Goal: Task Accomplishment & Management: Use online tool/utility

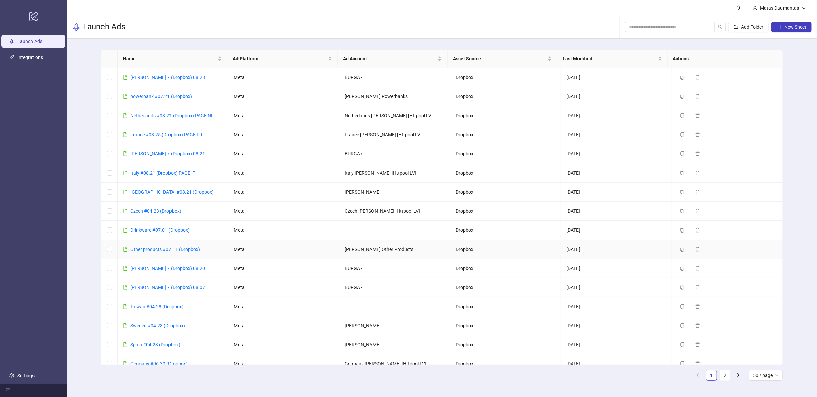
drag, startPoint x: 162, startPoint y: 246, endPoint x: 281, endPoint y: 238, distance: 119.8
click at [162, 246] on link "Other products #07.11 (Dropbox)" at bounding box center [165, 248] width 70 height 5
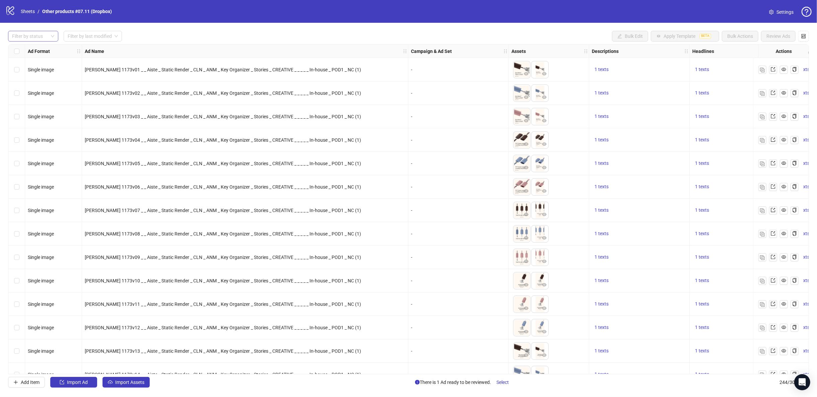
click at [41, 34] on div at bounding box center [29, 35] width 41 height 9
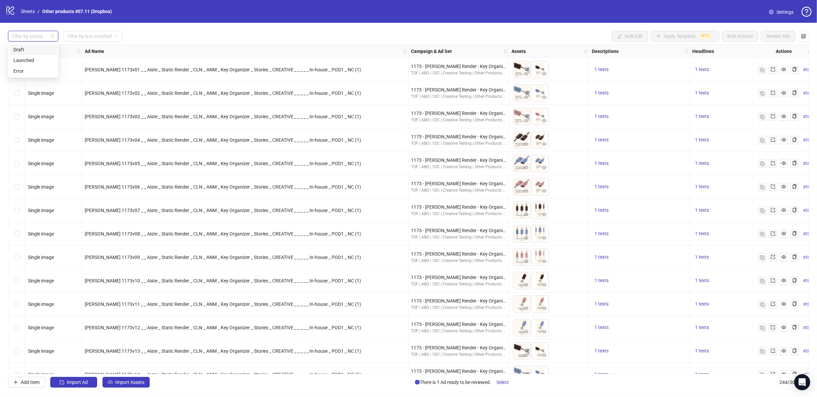
click at [28, 48] on div "Draft" at bounding box center [33, 49] width 40 height 7
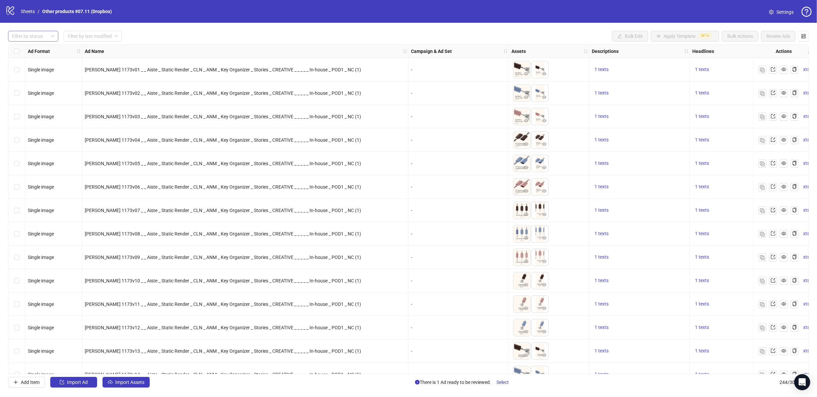
click at [41, 35] on div at bounding box center [29, 35] width 41 height 9
click at [32, 52] on div "Draft" at bounding box center [33, 49] width 40 height 7
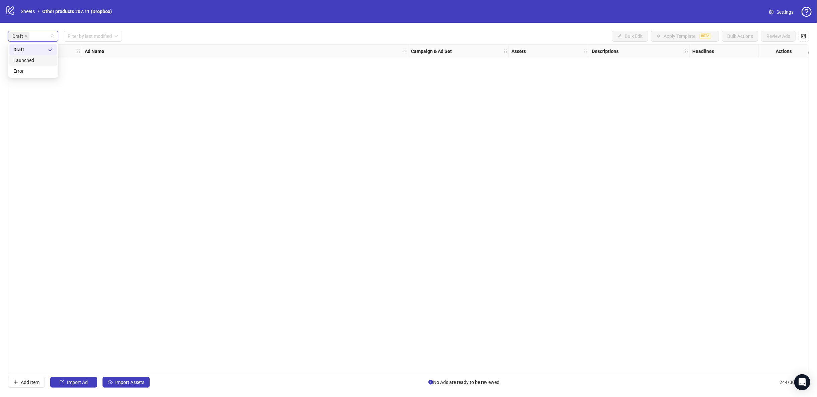
click at [329, 103] on div "Ad Format Ad Name Campaign & Ad Set Assets Descriptions Headlines Primary Texts…" at bounding box center [408, 209] width 800 height 330
click at [134, 386] on button "Import Assets" at bounding box center [125, 382] width 47 height 11
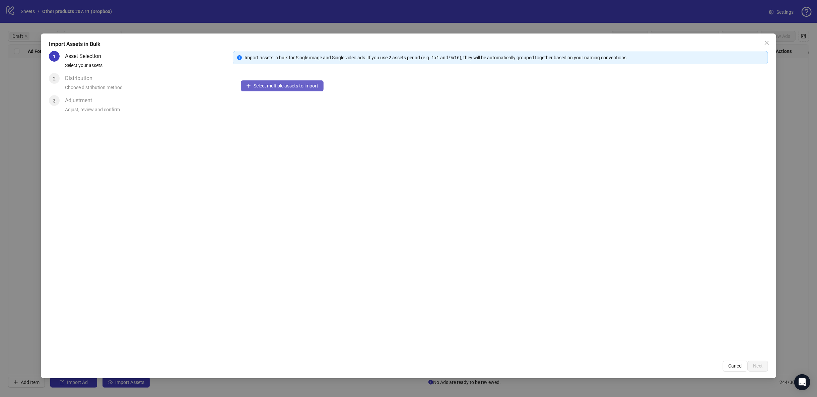
click at [287, 89] on button "Select multiple assets to import" at bounding box center [282, 85] width 83 height 11
click at [760, 365] on span "Next" at bounding box center [758, 365] width 10 height 5
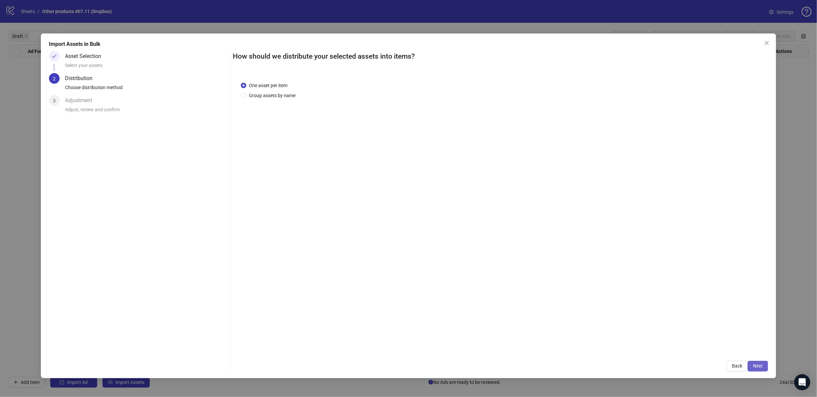
click at [759, 362] on button "Next" at bounding box center [757, 366] width 20 height 11
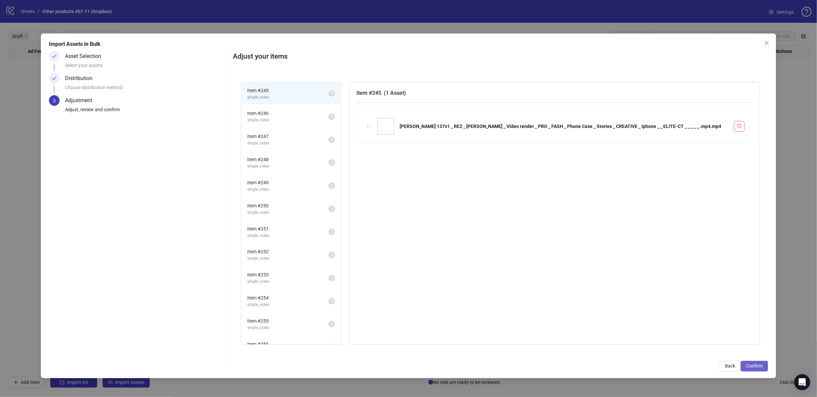
click at [759, 364] on span "Confirm" at bounding box center [754, 365] width 17 height 5
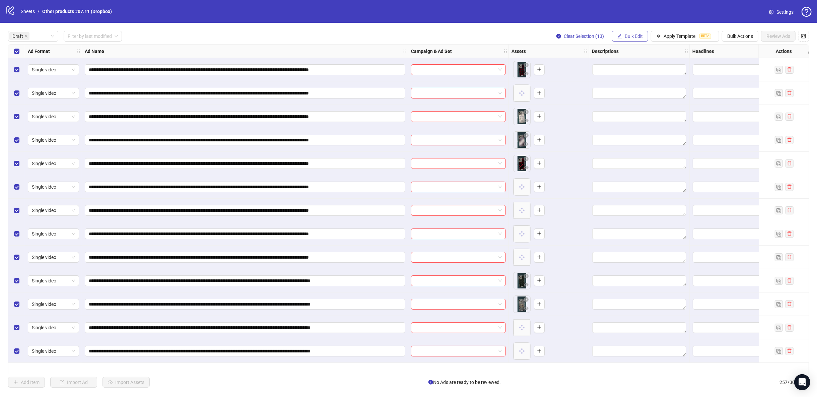
click at [635, 39] on span "Bulk Edit" at bounding box center [633, 35] width 18 height 5
click at [631, 69] on span "Campaign & Ad Set" at bounding box center [638, 71] width 40 height 7
click at [659, 64] on input "search" at bounding box center [609, 65] width 120 height 10
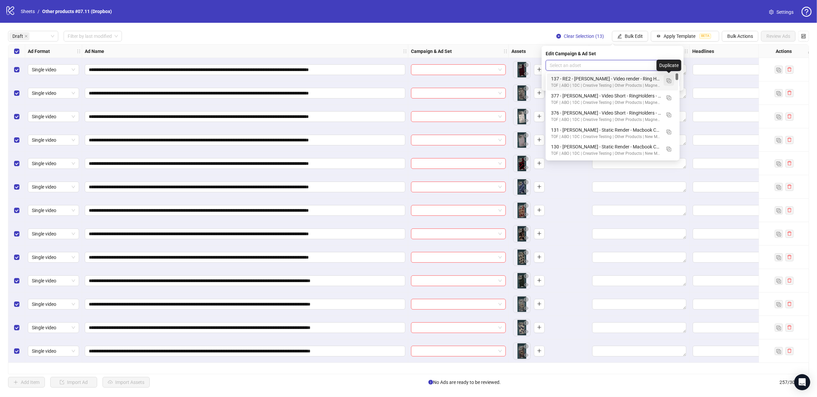
click at [666, 80] on img "button" at bounding box center [668, 80] width 5 height 5
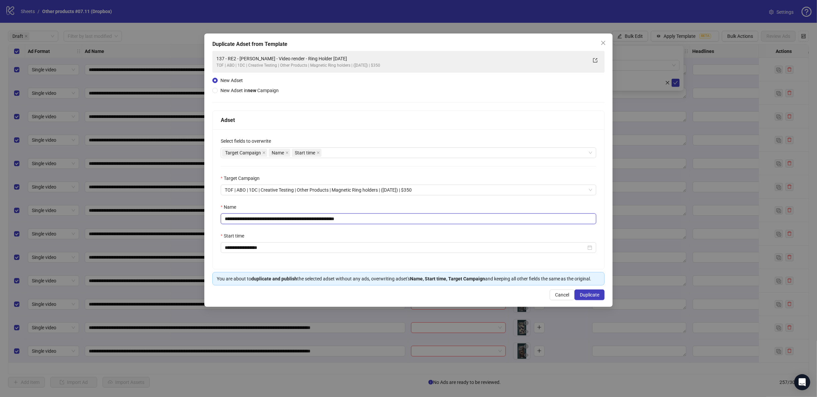
drag, startPoint x: 320, startPoint y: 219, endPoint x: 200, endPoint y: 218, distance: 120.5
click at [152, 215] on div "**********" at bounding box center [408, 198] width 817 height 397
paste input "text"
drag, startPoint x: 346, startPoint y: 218, endPoint x: 439, endPoint y: 213, distance: 92.9
click at [442, 213] on div "**********" at bounding box center [409, 213] width 376 height 21
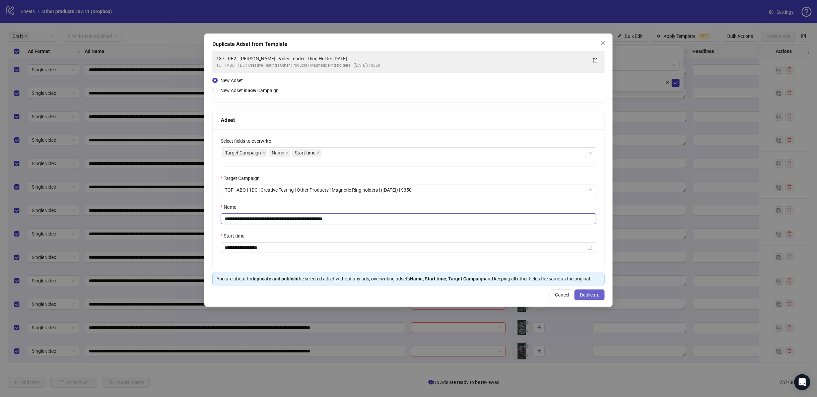
type input "**********"
click at [591, 297] on button "Duplicate" at bounding box center [589, 294] width 30 height 11
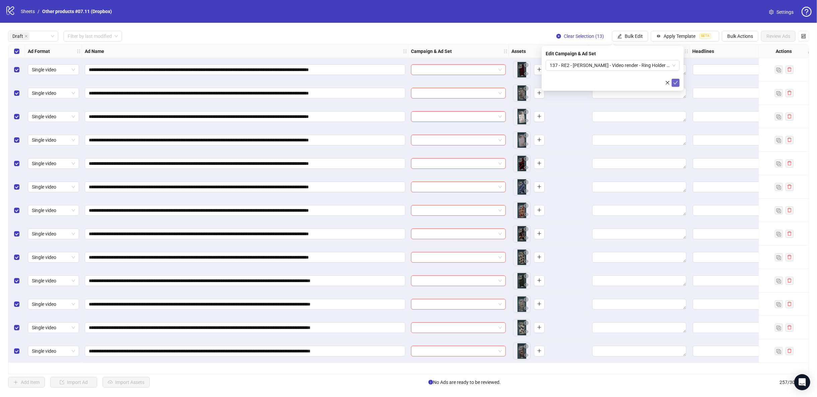
click at [676, 82] on icon "check" at bounding box center [675, 82] width 4 height 3
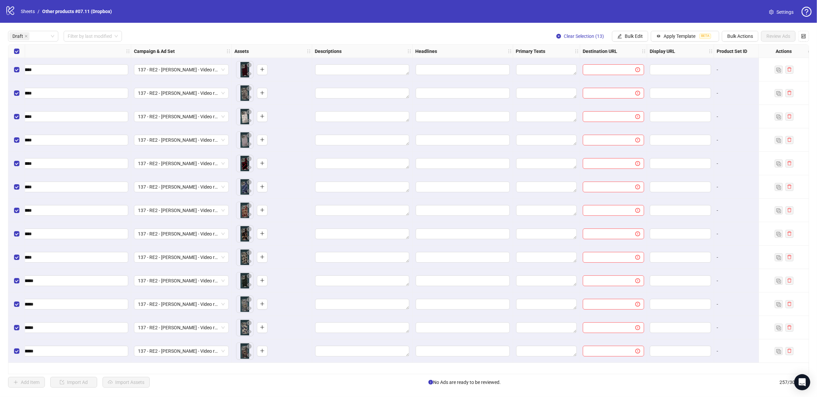
scroll to position [0, 277]
click at [627, 37] on span "Bulk Edit" at bounding box center [633, 35] width 18 height 5
click at [634, 111] on span "Destination URL" at bounding box center [638, 113] width 40 height 7
drag, startPoint x: 618, startPoint y: 66, endPoint x: 621, endPoint y: 69, distance: 4.5
click at [618, 65] on input "text" at bounding box center [609, 65] width 121 height 7
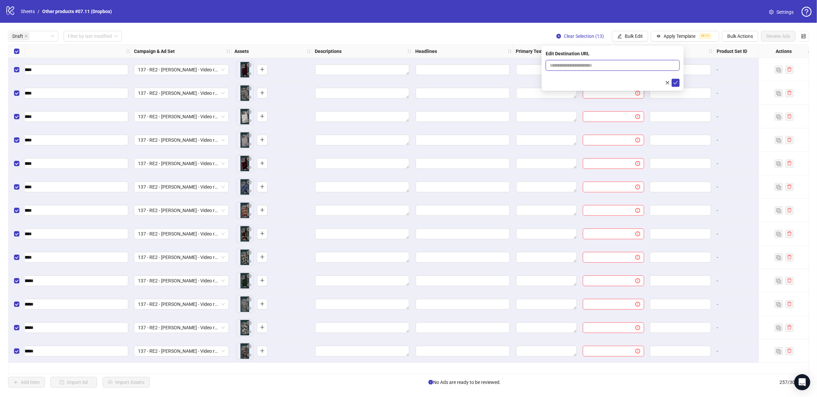
paste input "**********"
type input "**********"
click at [676, 80] on icon "check" at bounding box center [675, 82] width 5 height 5
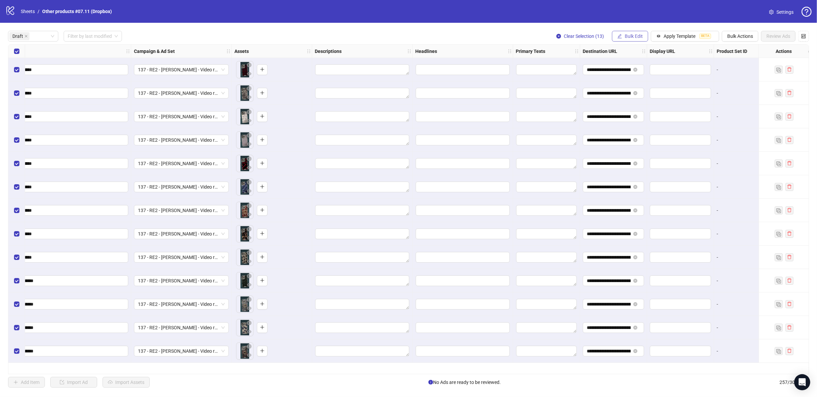
click at [624, 35] on button "Bulk Edit" at bounding box center [630, 36] width 36 height 11
click at [634, 104] on span "Primary Texts" at bounding box center [638, 103] width 40 height 7
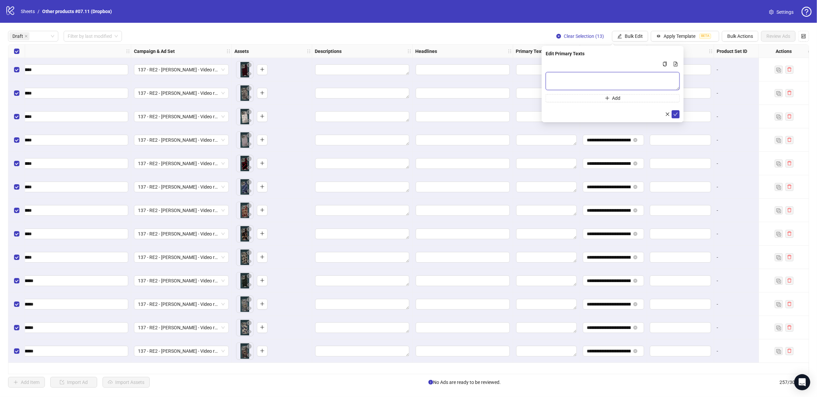
click at [596, 81] on textarea "Multi-text input container - paste or copy values" at bounding box center [612, 81] width 134 height 18
paste textarea "**********"
type textarea "**********"
click at [676, 113] on icon "check" at bounding box center [675, 113] width 4 height 3
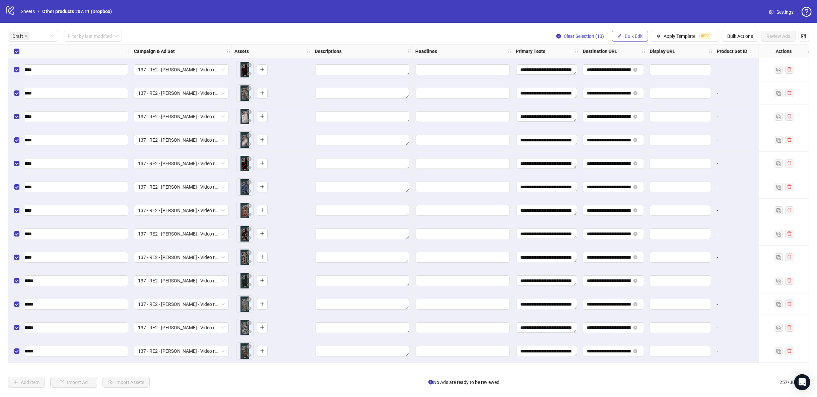
click at [629, 37] on span "Bulk Edit" at bounding box center [633, 35] width 18 height 5
click at [632, 91] on span "Headlines" at bounding box center [638, 92] width 40 height 7
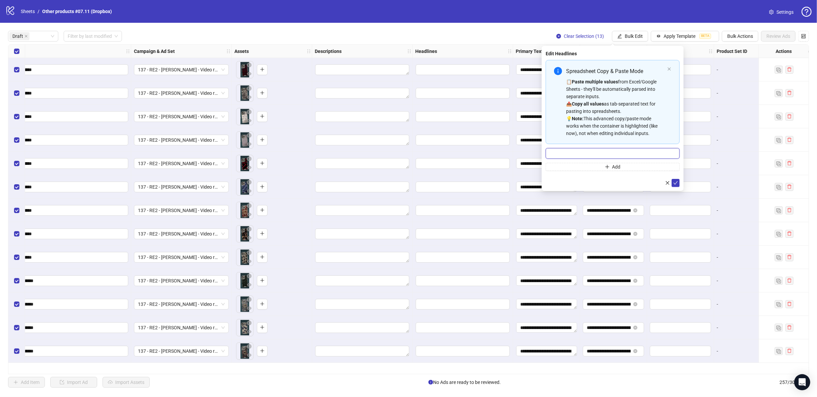
click at [612, 153] on input "Multi-input container - paste or copy values" at bounding box center [612, 153] width 134 height 11
paste input "**********"
type input "**********"
click at [675, 184] on icon "check" at bounding box center [675, 182] width 5 height 5
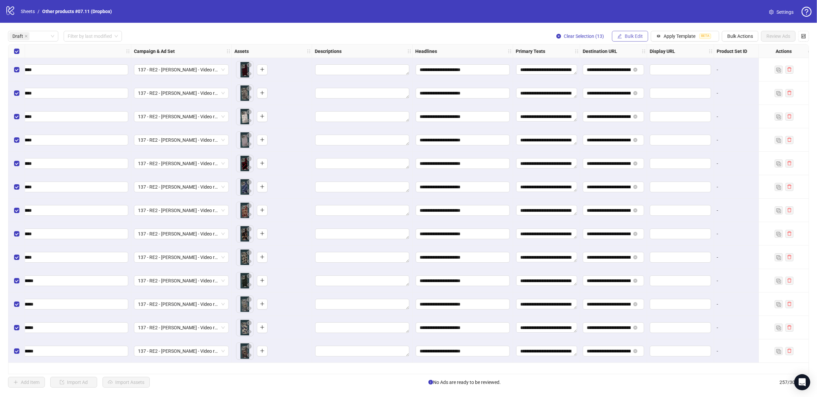
click at [622, 34] on icon "edit" at bounding box center [619, 36] width 5 height 5
click at [631, 82] on span "Descriptions" at bounding box center [638, 81] width 40 height 7
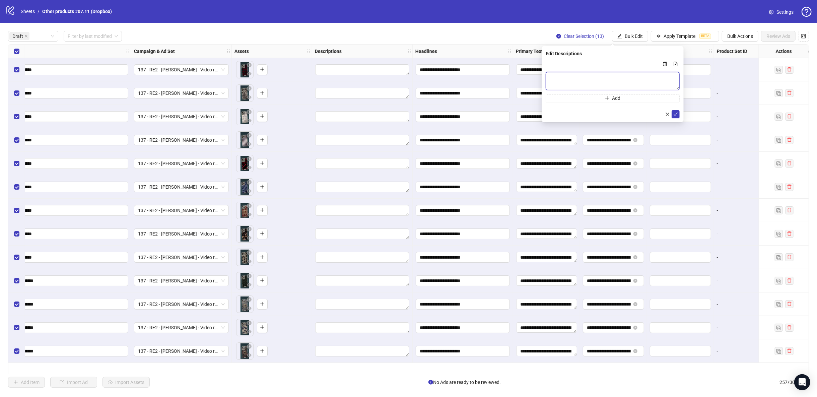
click at [618, 79] on textarea "Multi-text input container - paste or copy values" at bounding box center [612, 81] width 134 height 18
paste textarea "**********"
type textarea "**********"
click at [678, 114] on button "submit" at bounding box center [675, 114] width 8 height 8
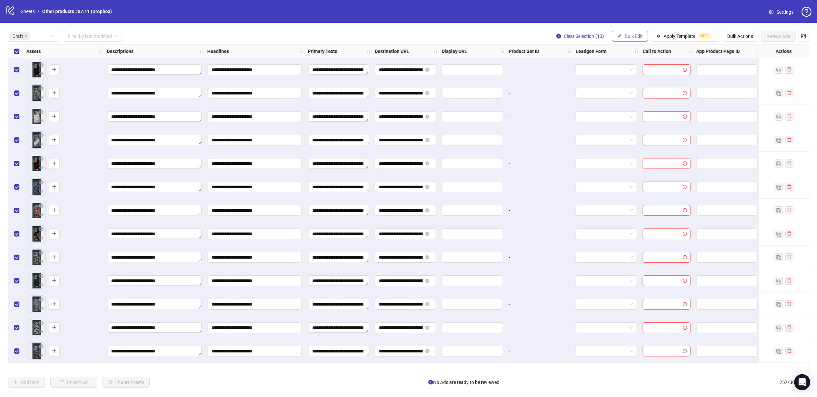
click at [635, 35] on span "Bulk Edit" at bounding box center [633, 35] width 18 height 5
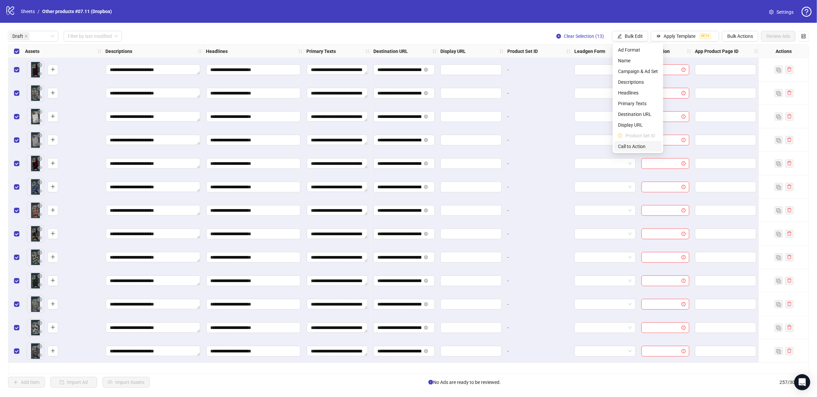
scroll to position [0, 486]
click at [632, 146] on span "Call to Action" at bounding box center [638, 146] width 40 height 7
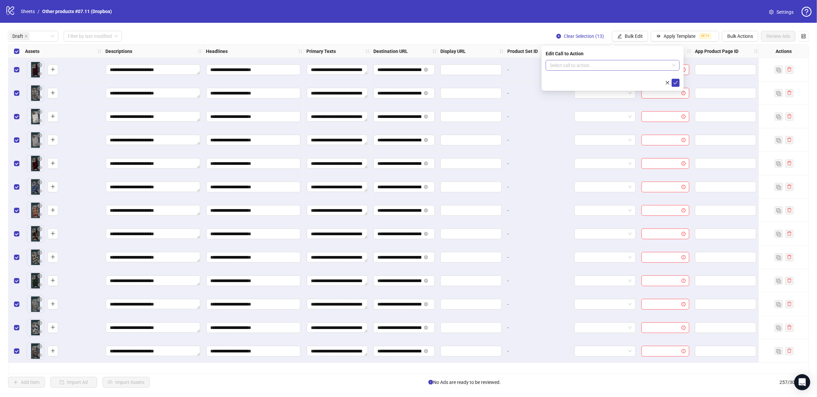
click at [622, 69] on input "search" at bounding box center [609, 65] width 120 height 10
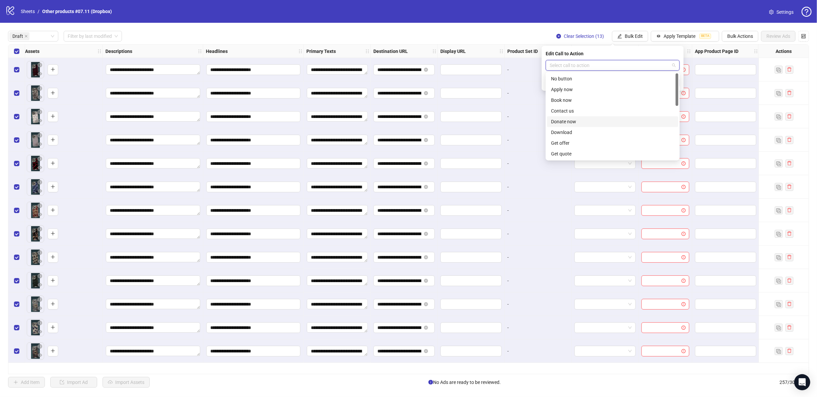
scroll to position [139, 0]
click at [569, 100] on div "Shop now" at bounding box center [612, 100] width 123 height 7
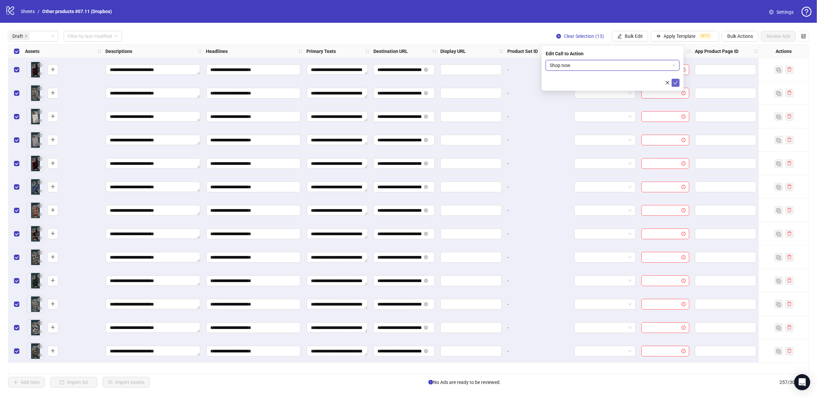
click at [675, 80] on icon "check" at bounding box center [675, 82] width 5 height 5
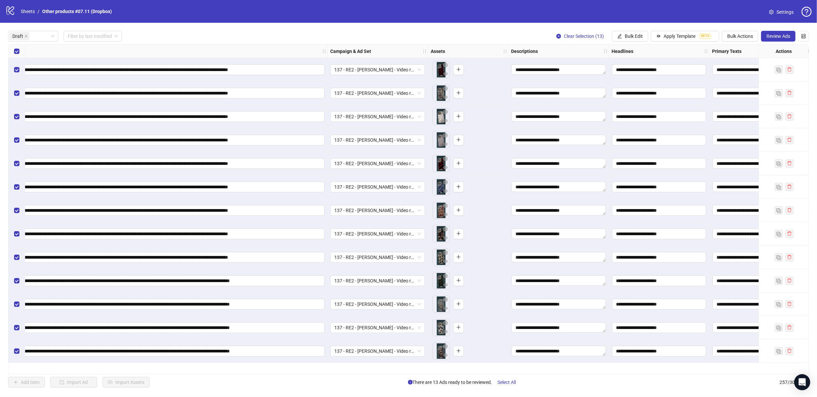
scroll to position [0, 0]
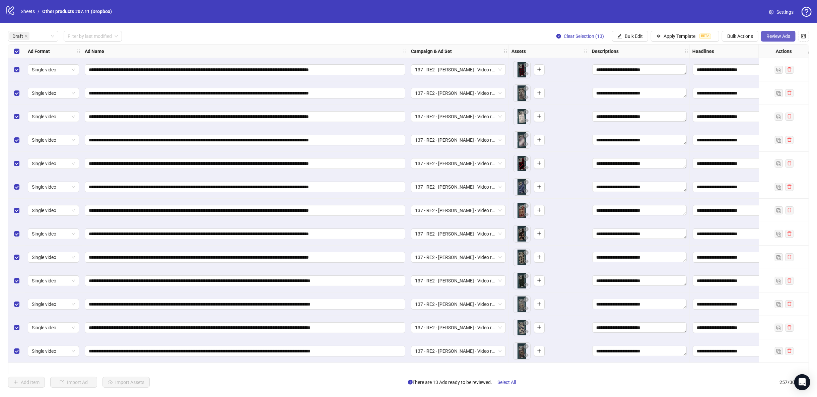
click at [784, 36] on span "Review Ads" at bounding box center [778, 35] width 24 height 5
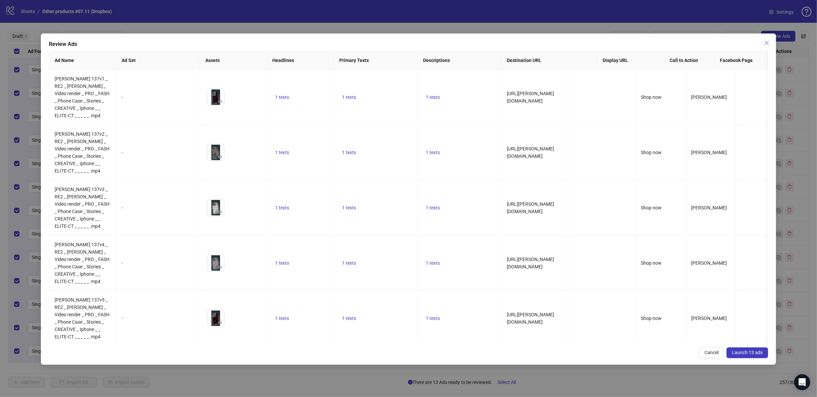
click at [760, 350] on span "Launch 13 ads" at bounding box center [746, 352] width 31 height 5
